Goal: Feedback & Contribution: Contribute content

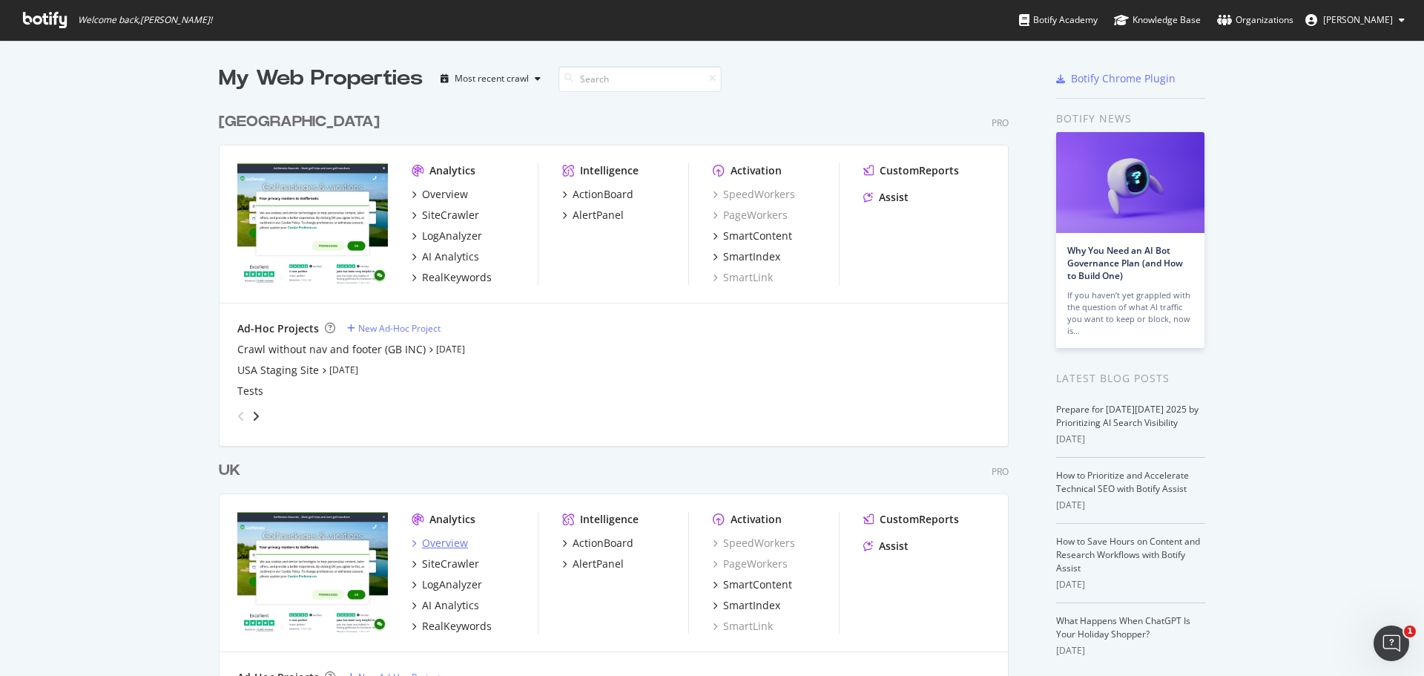
click at [417, 545] on div "Overview" at bounding box center [440, 543] width 56 height 15
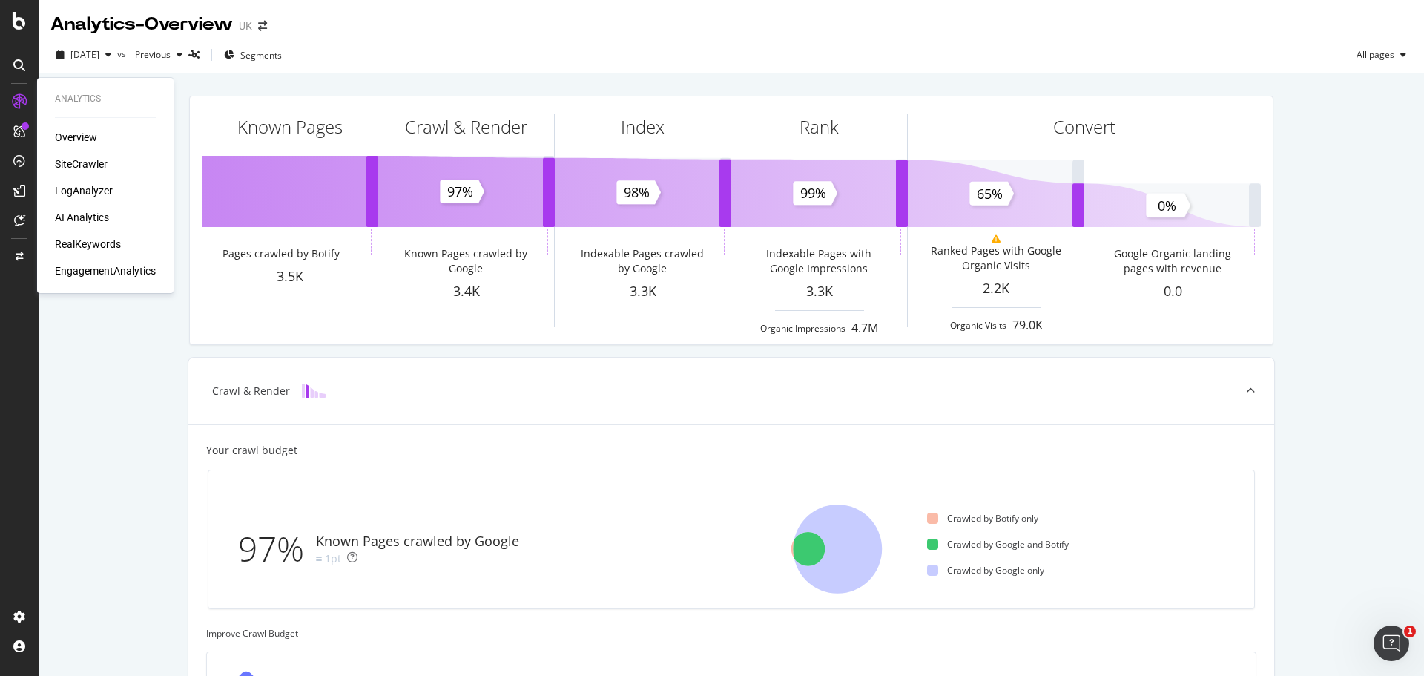
click at [84, 159] on div "SiteCrawler" at bounding box center [81, 164] width 53 height 15
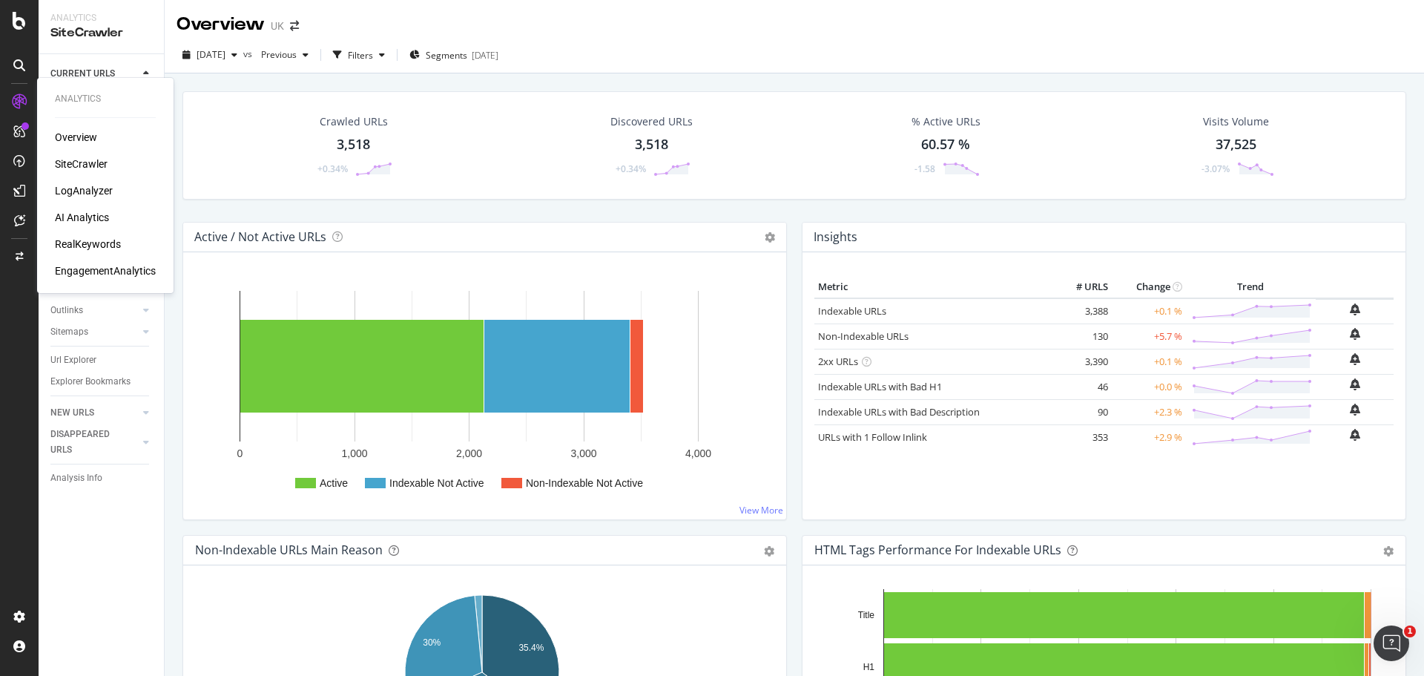
click at [94, 246] on div "RealKeywords" at bounding box center [88, 244] width 66 height 15
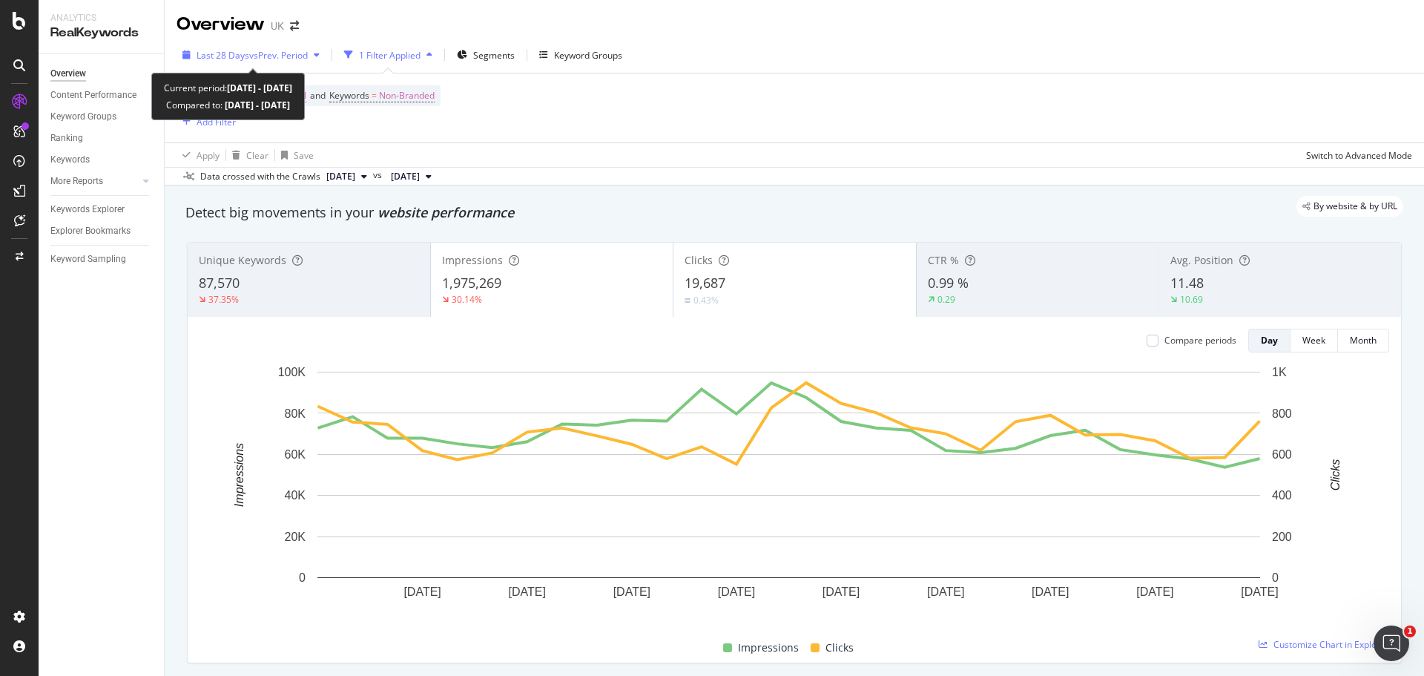
click at [289, 51] on span "vs Prev. Period" at bounding box center [278, 55] width 59 height 13
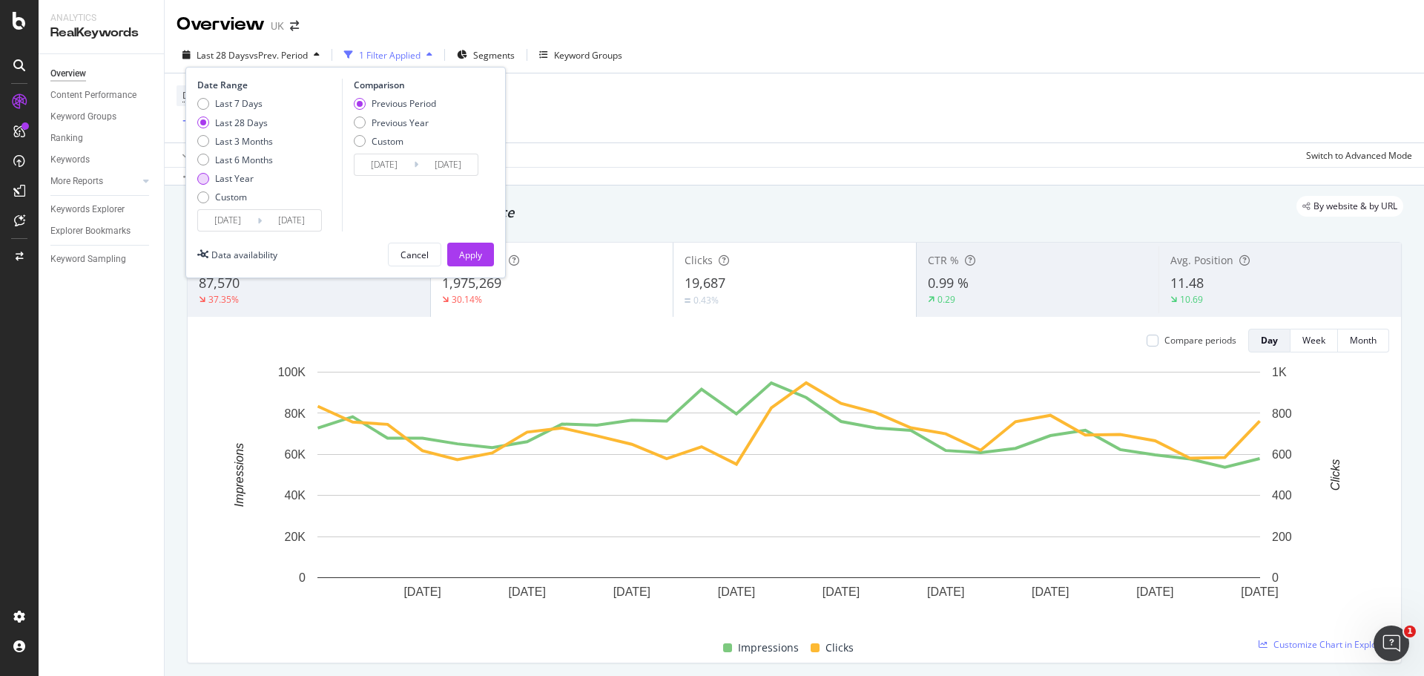
click at [240, 176] on div "Last Year" at bounding box center [234, 178] width 39 height 13
type input "[DATE]"
click at [454, 251] on button "Apply" at bounding box center [470, 255] width 47 height 24
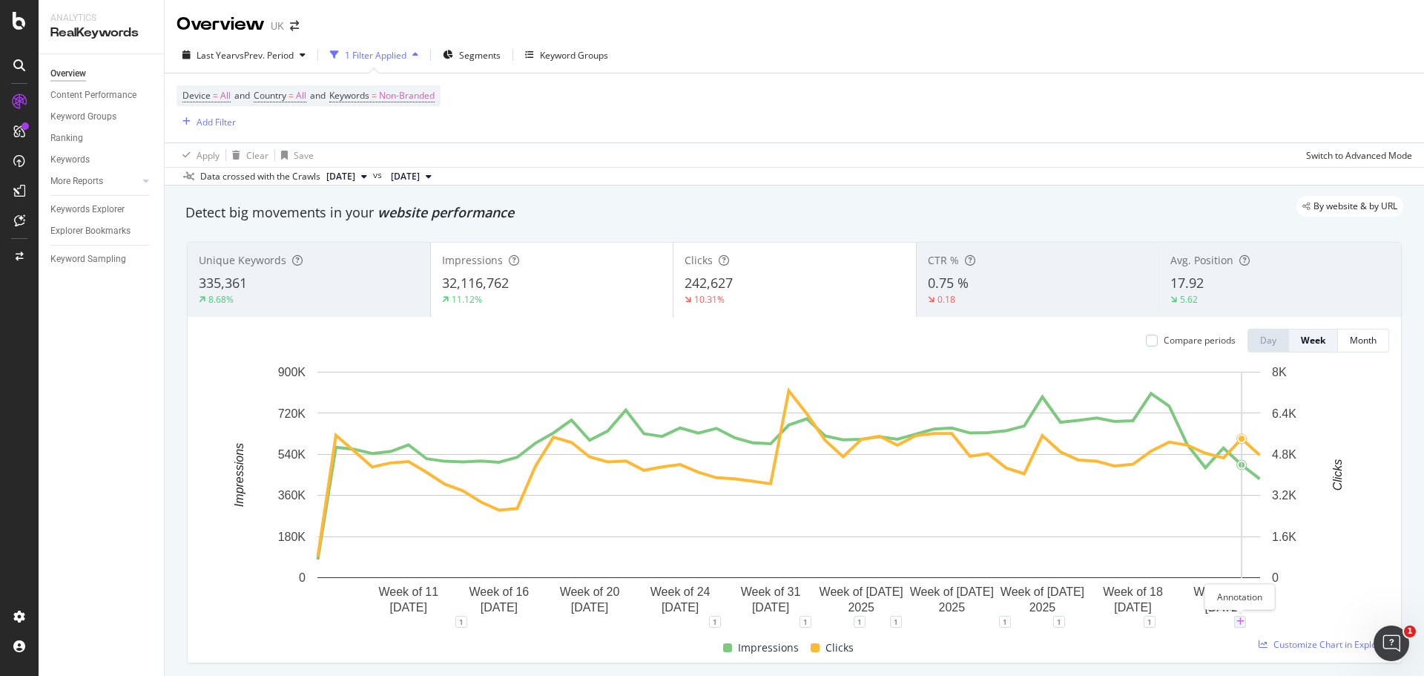
click at [1241, 621] on icon "plus" at bounding box center [1241, 621] width 8 height 9
click at [1252, 482] on input "[DATE]" at bounding box center [1220, 483] width 93 height 27
type input "[DATE]"
click at [1216, 530] on textarea at bounding box center [1240, 533] width 132 height 46
click at [1208, 538] on textarea at bounding box center [1240, 533] width 132 height 46
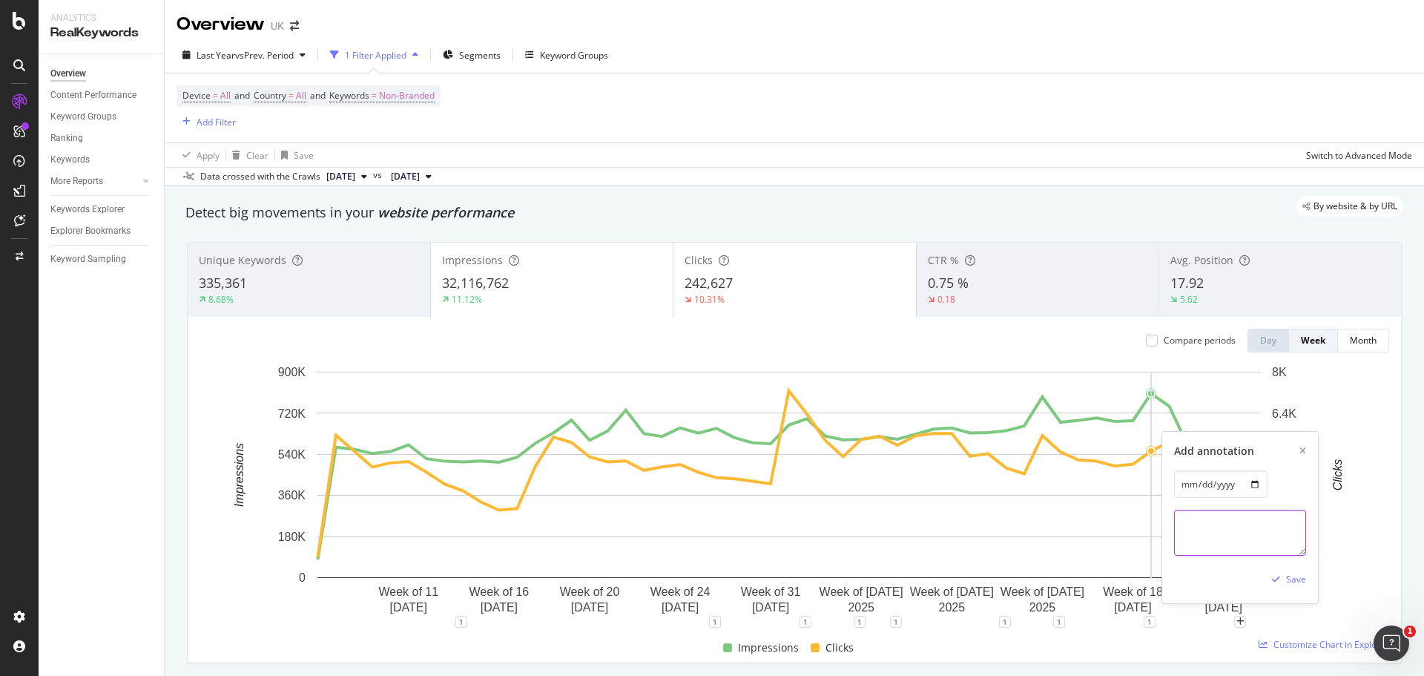
paste textarea "Tournament AOB (Assisted Online Booking) - Customers will now have the opportun…"
type textarea "Tournament AOB (Assisted Online Booking) - Customers will now have the opportun…"
click at [1292, 579] on div "Save" at bounding box center [1296, 579] width 20 height 13
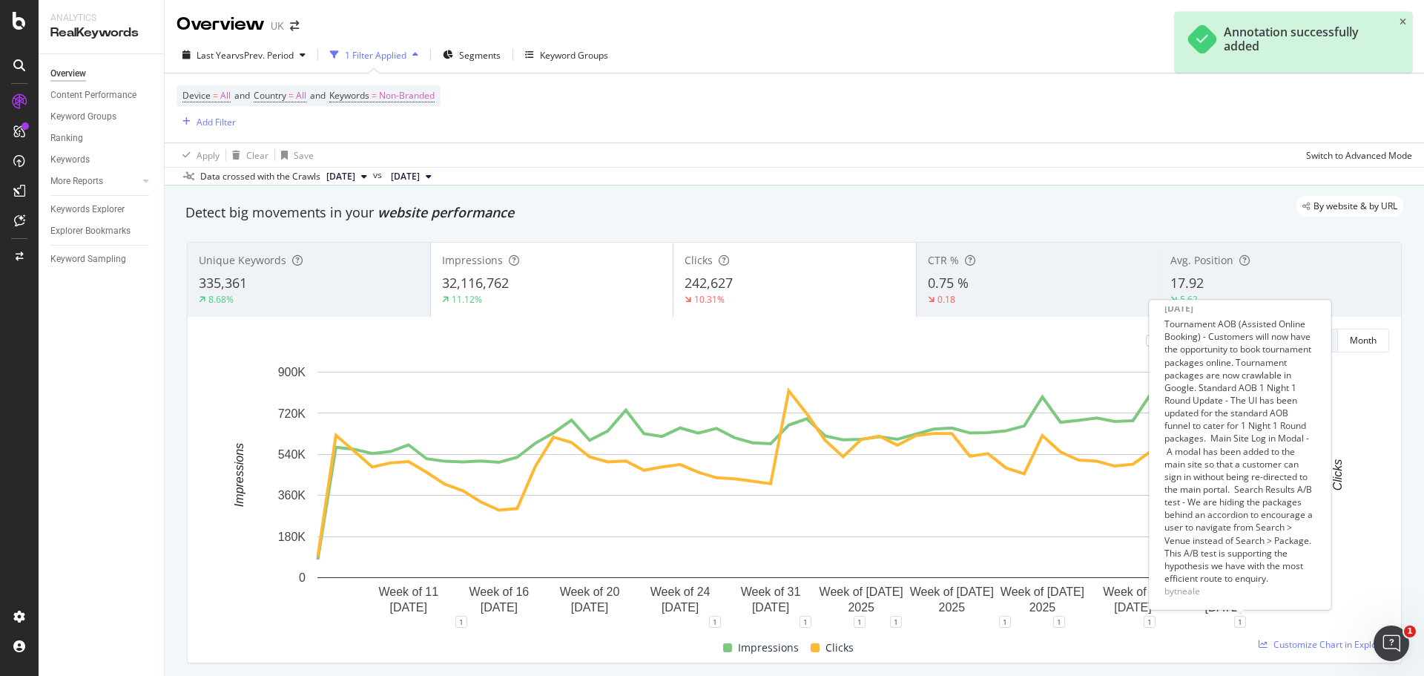
scroll to position [0, 0]
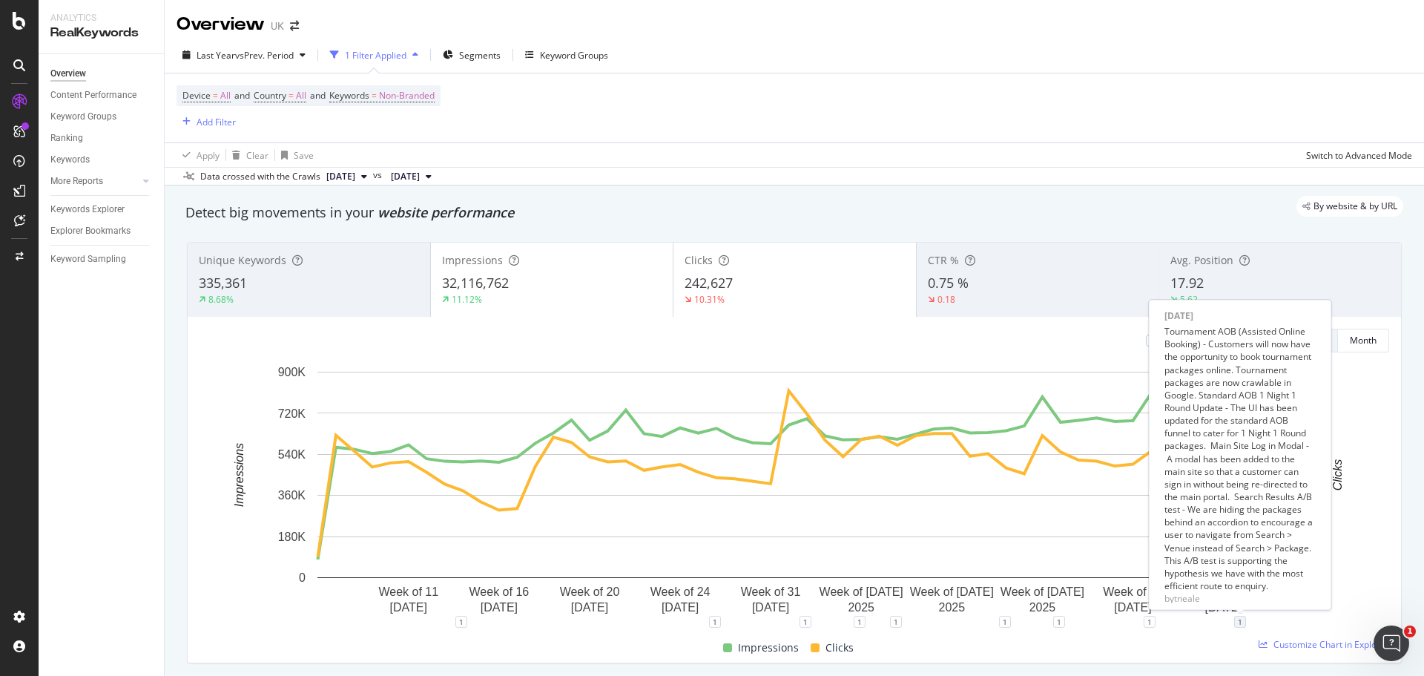
click at [1243, 623] on div "1" at bounding box center [1240, 622] width 12 height 12
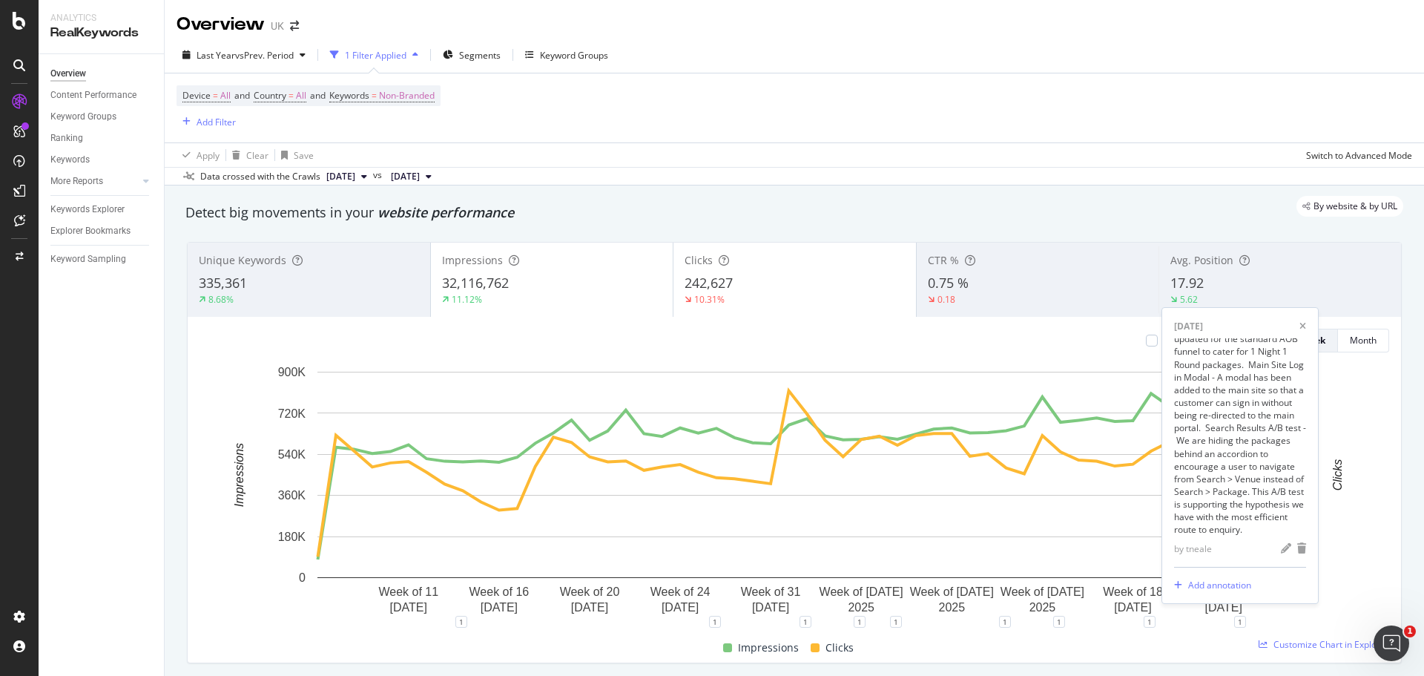
click at [1245, 467] on div "Tournament AOB (Assisted Online Booking) - Customers will now have the opportun…" at bounding box center [1240, 383] width 132 height 305
click at [1281, 551] on icon "pencil" at bounding box center [1286, 548] width 10 height 10
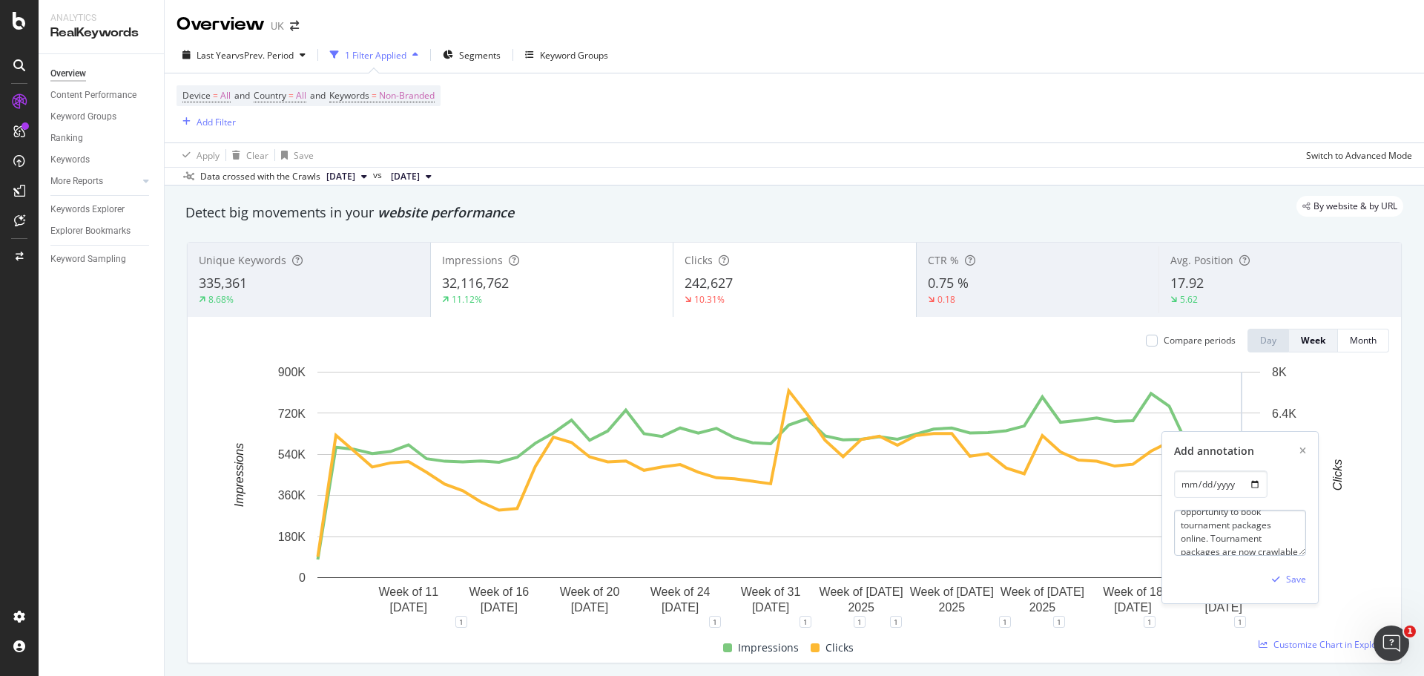
scroll to position [74, 0]
drag, startPoint x: 1306, startPoint y: 556, endPoint x: 1311, endPoint y: 577, distance: 22.0
click at [1310, 582] on div "Add annotation [DATE] Tournament AOB (Assisted Online Booking) - Customers will…" at bounding box center [1240, 517] width 156 height 171
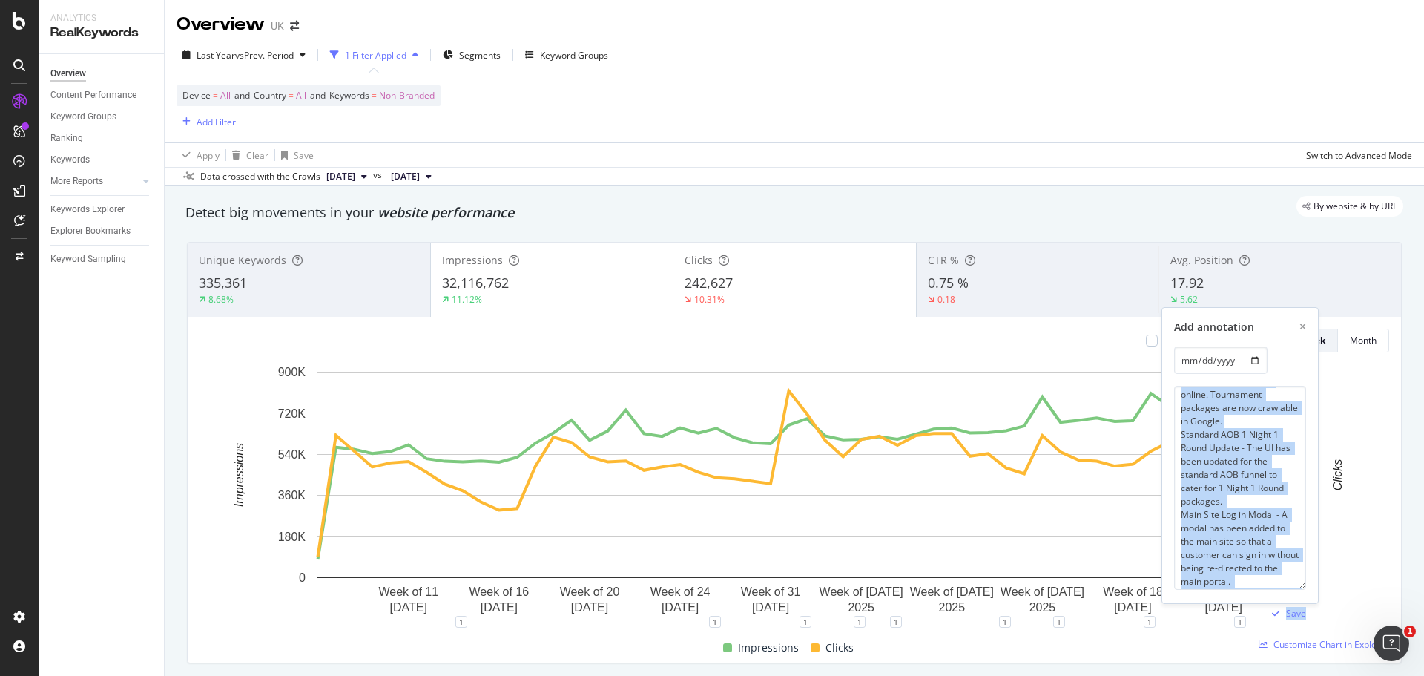
drag, startPoint x: 1303, startPoint y: 553, endPoint x: 1415, endPoint y: 708, distance: 191.7
click at [1415, 675] on html "Analytics RealKeywords Overview Content Performance Keyword Groups Ranking Keyw…" at bounding box center [712, 338] width 1424 height 676
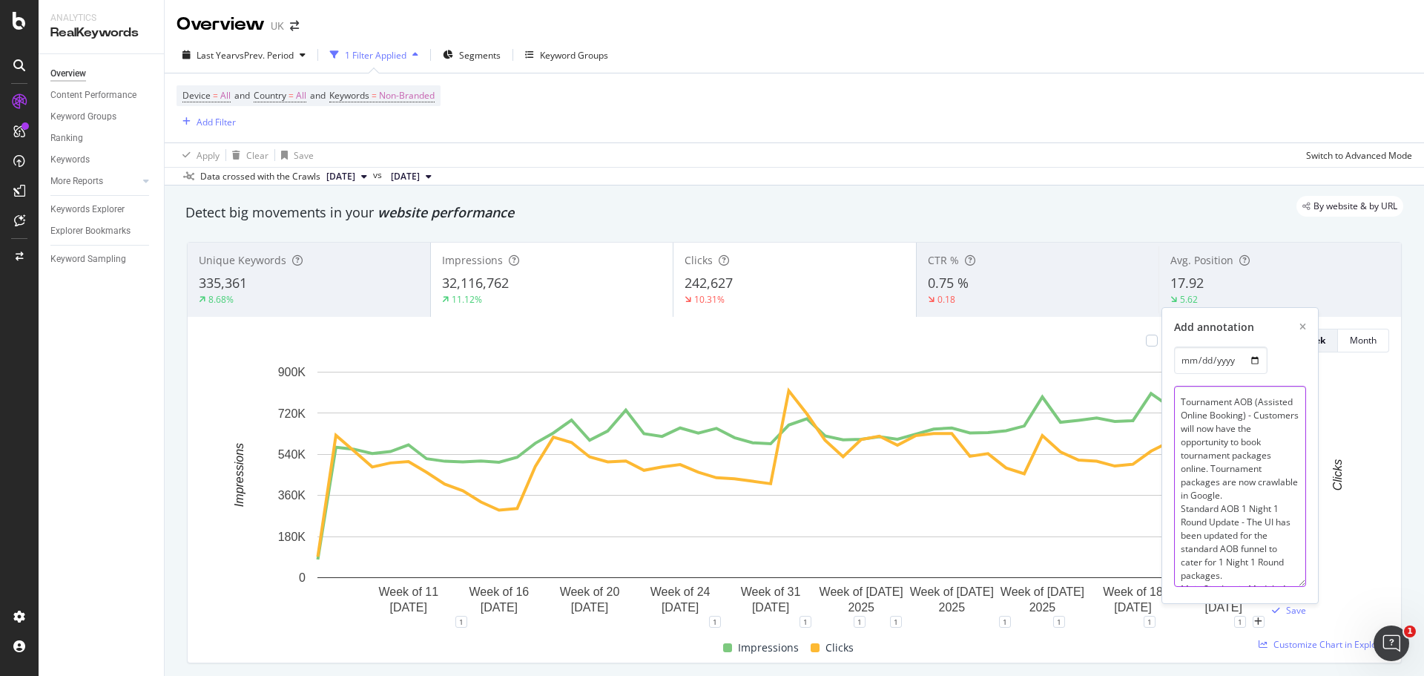
click at [1241, 502] on textarea "Tournament AOB (Assisted Online Booking) - Customers will now have the opportun…" at bounding box center [1240, 486] width 132 height 201
click at [1240, 468] on textarea "Tournament AOB (Assisted Online Booking) - Customers will now have the opportun…" at bounding box center [1240, 486] width 132 height 201
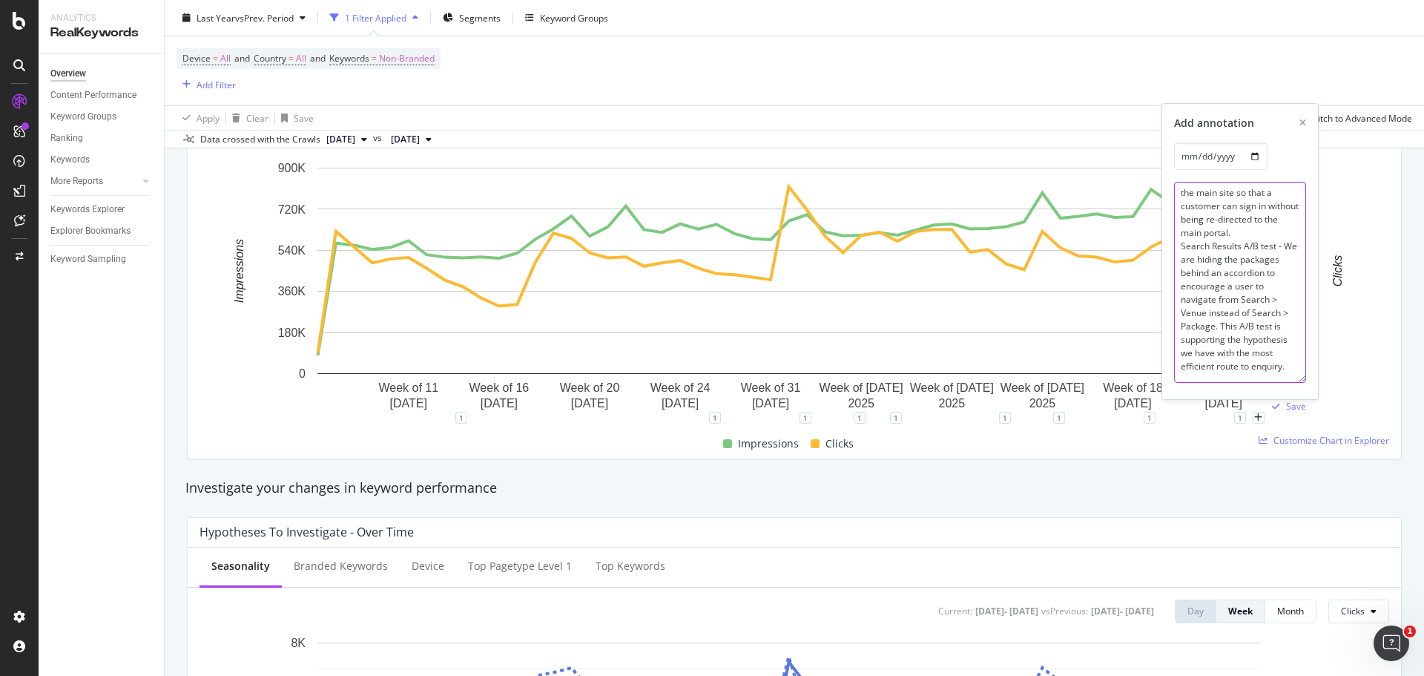
scroll to position [223, 0]
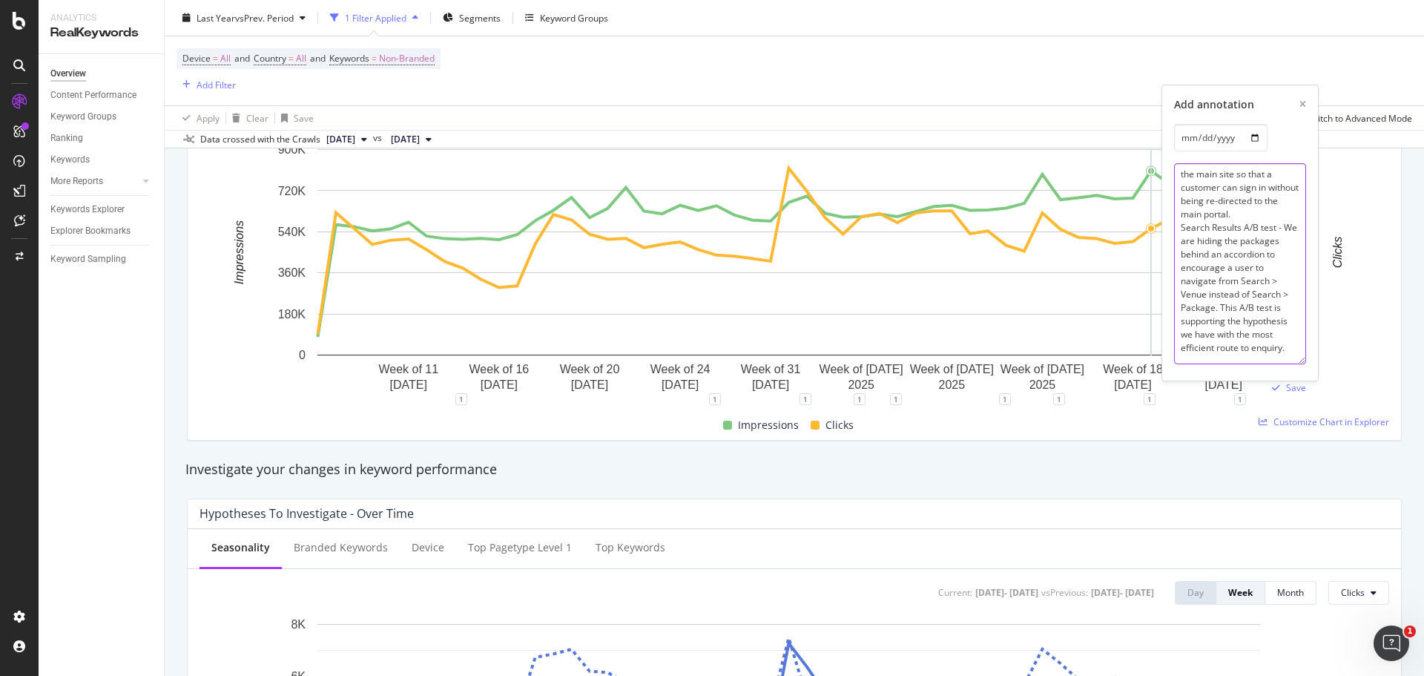
click at [1268, 201] on textarea "Tournament AOB (Assisted Online Booking) - Customers will now have the opportun…" at bounding box center [1240, 263] width 132 height 201
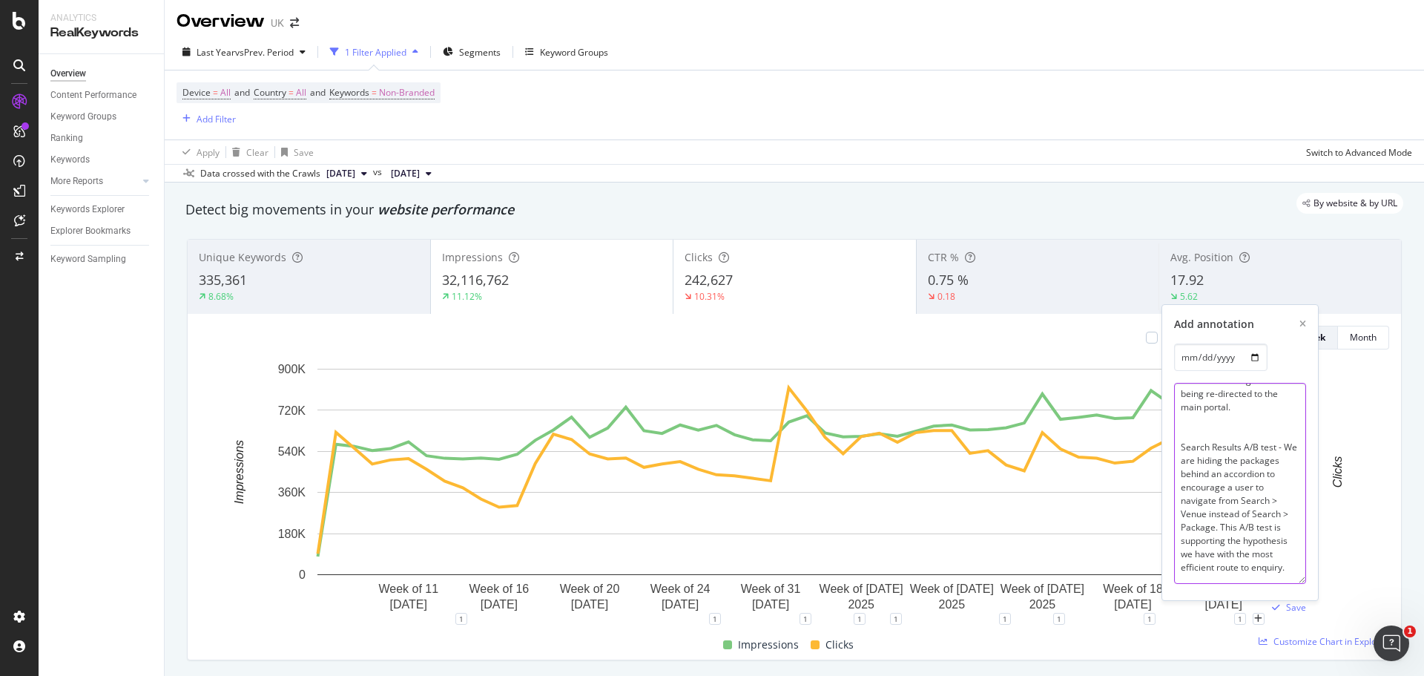
scroll to position [0, 0]
type textarea "Tournament AOB (Assisted Online Booking) - Customers will now have the opportun…"
click at [1285, 371] on div "[DATE]" at bounding box center [1240, 359] width 132 height 27
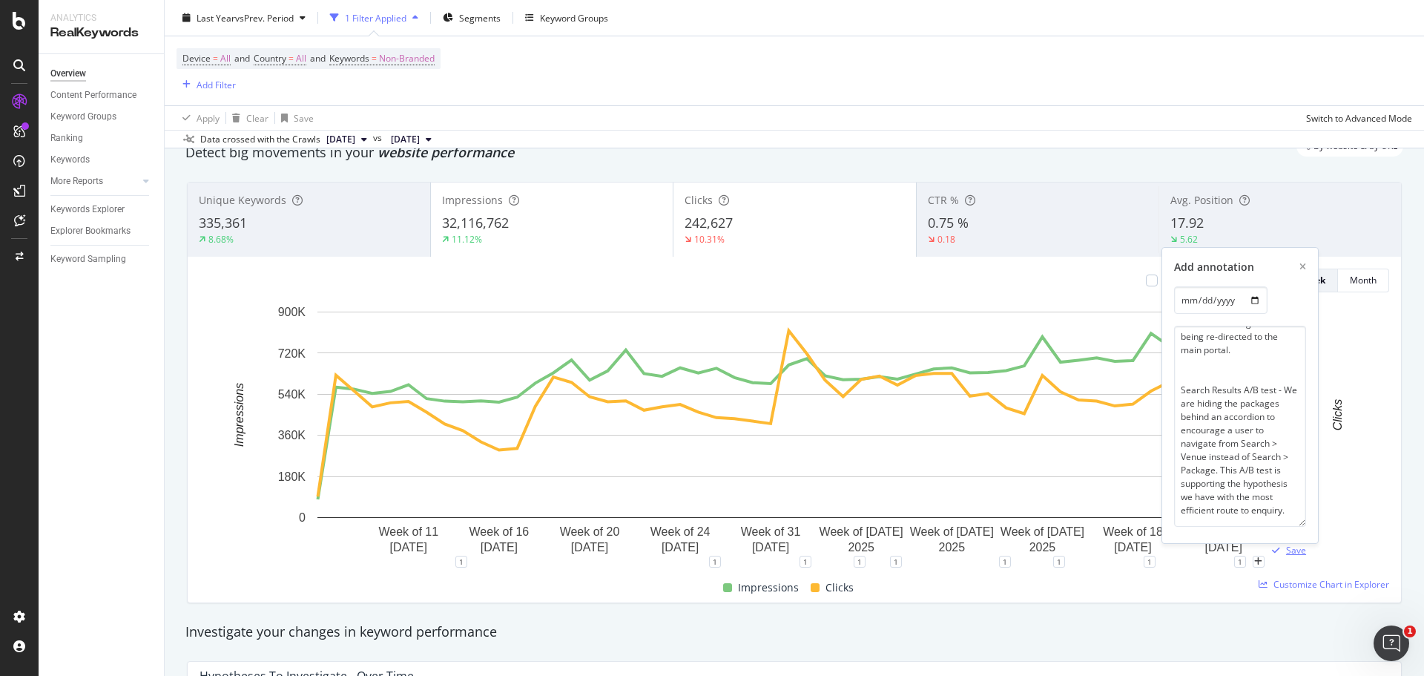
scroll to position [74, 0]
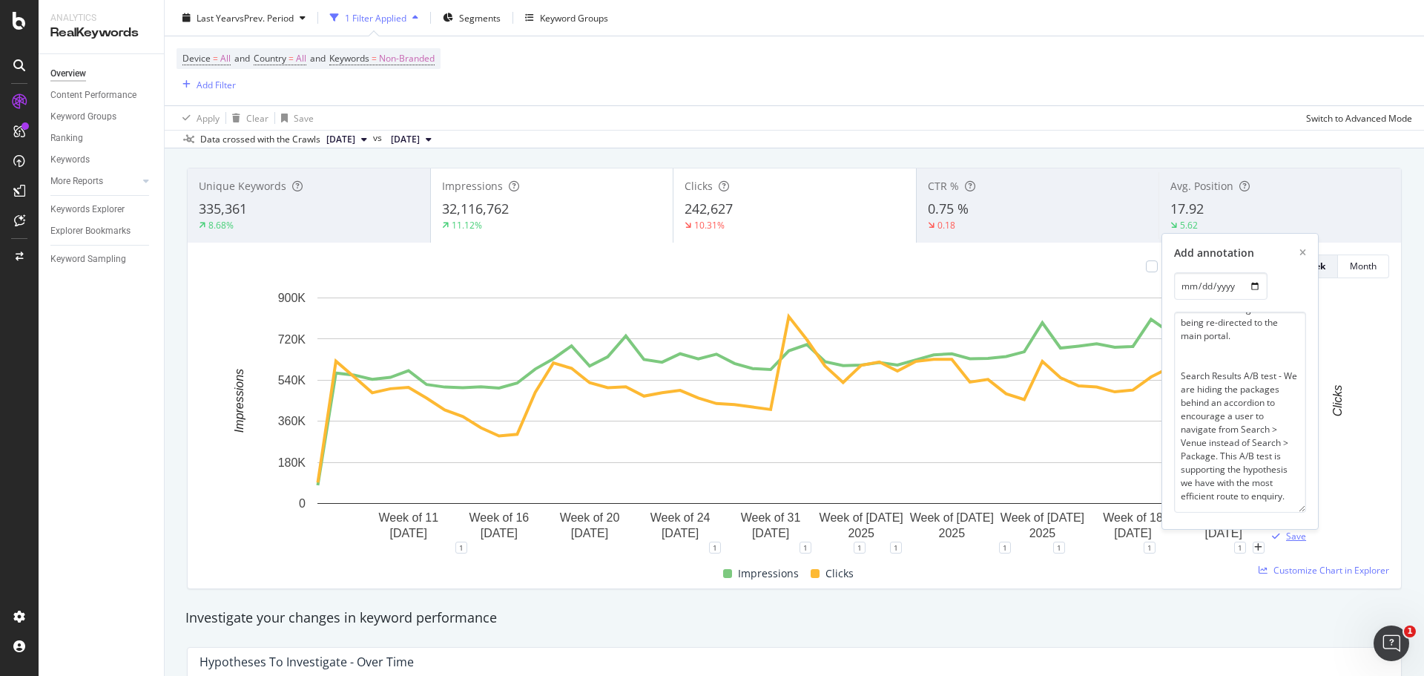
click at [1296, 536] on div "Save" at bounding box center [1296, 536] width 20 height 13
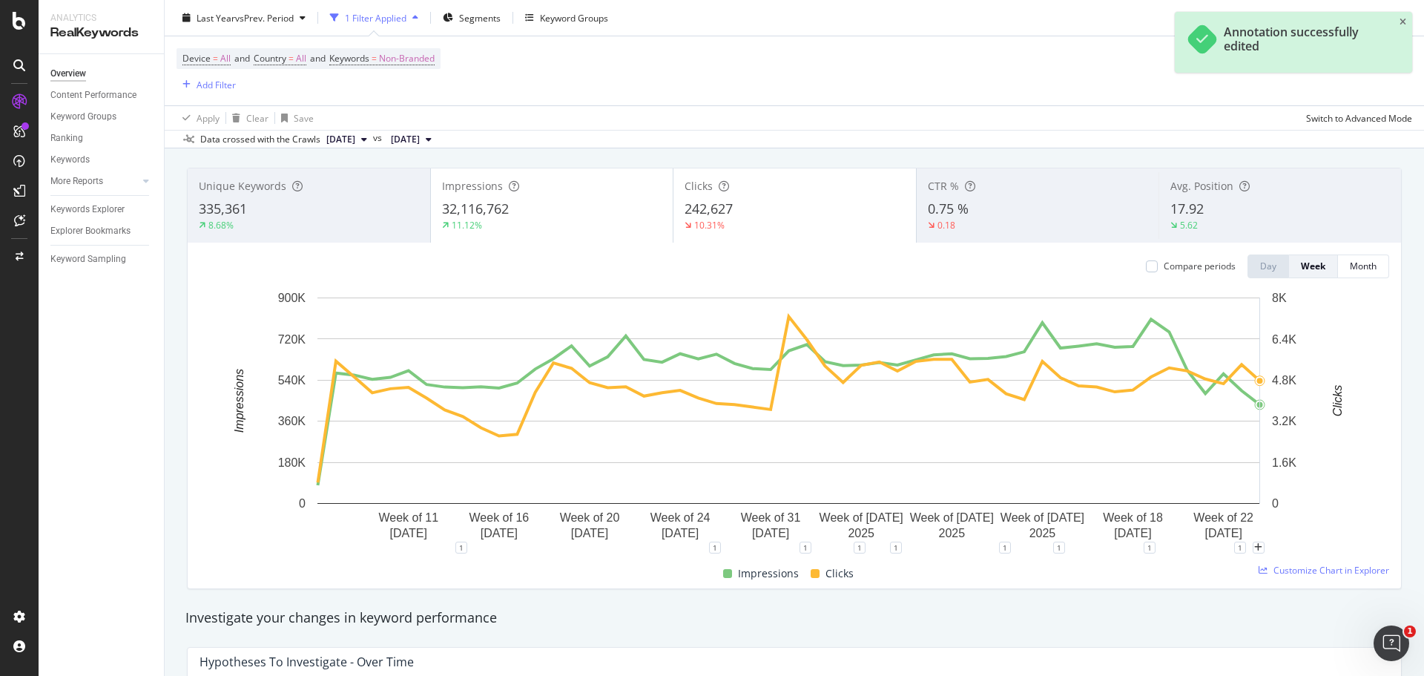
click at [1383, 490] on div "Compare periods Day Week Month Week of [DATE] Week of [DATE] Week of [DATE] Wee…" at bounding box center [795, 416] width 1214 height 346
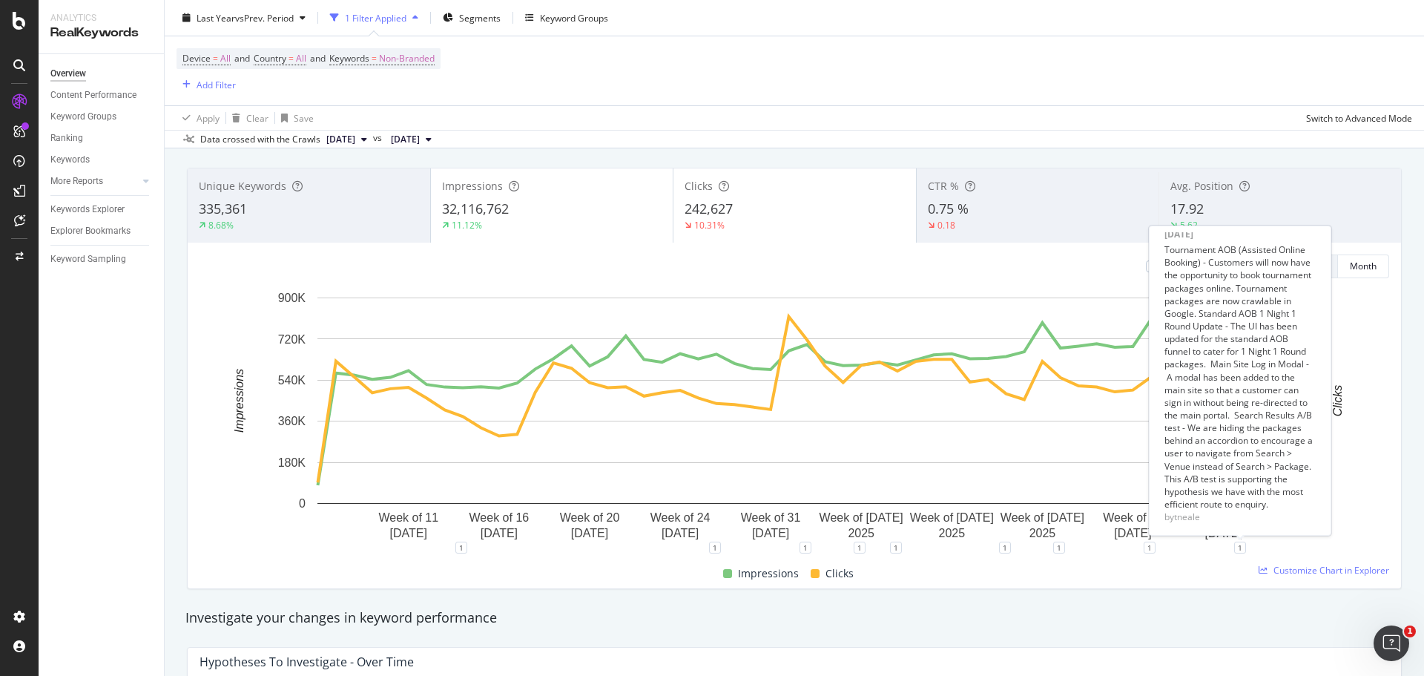
scroll to position [0, 0]
